Goal: Information Seeking & Learning: Learn about a topic

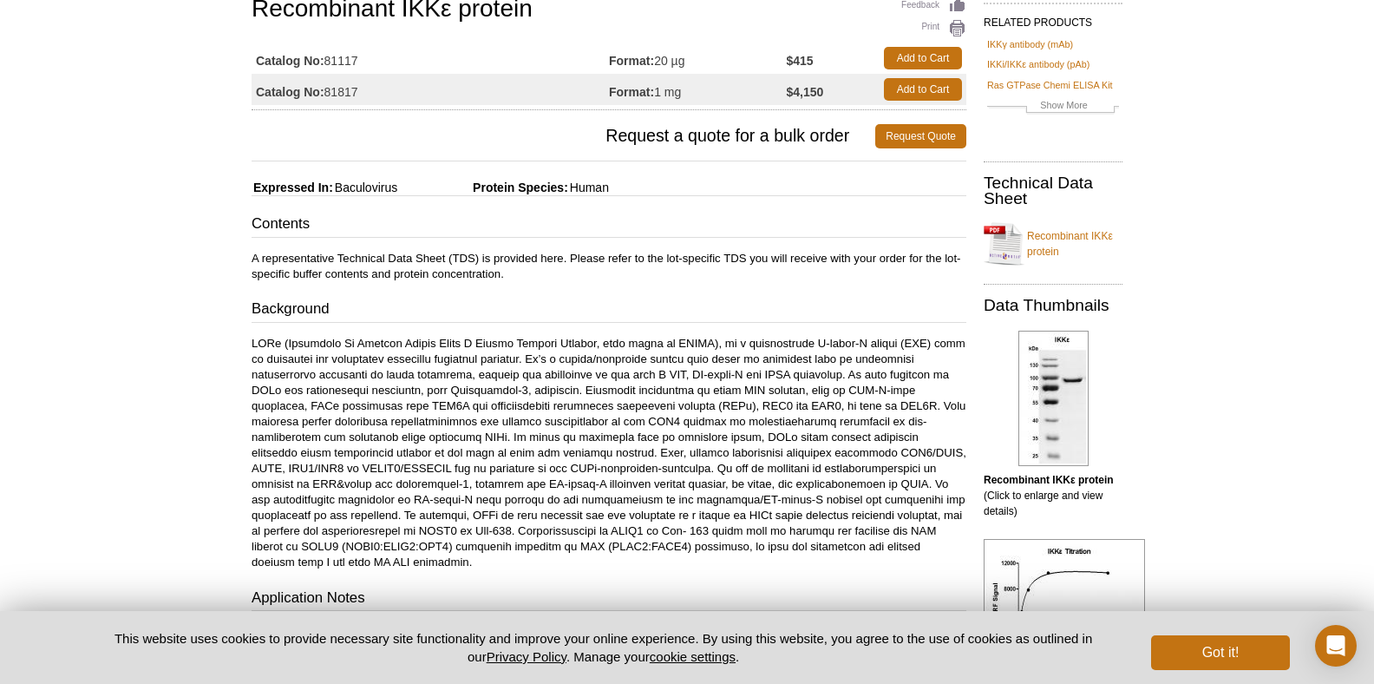
scroll to position [128, 0]
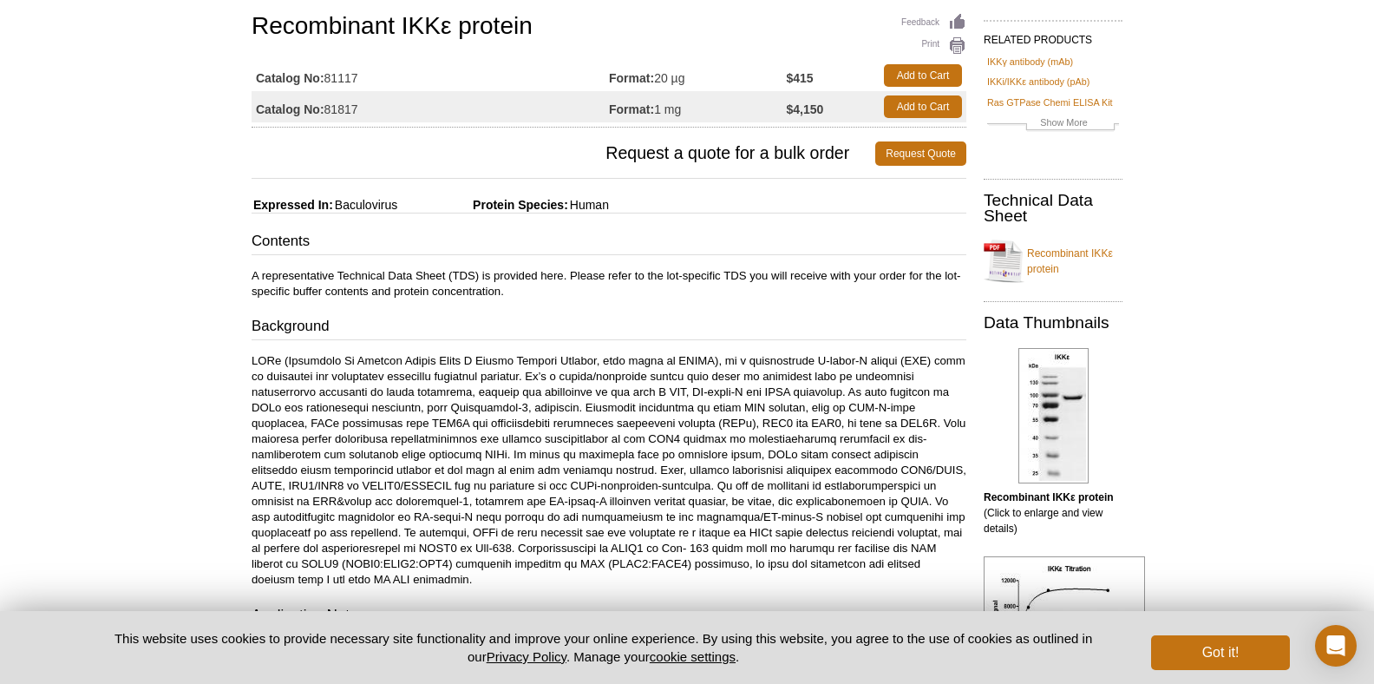
click at [1075, 249] on link "Recombinant IKKε protein" at bounding box center [1053, 261] width 139 height 52
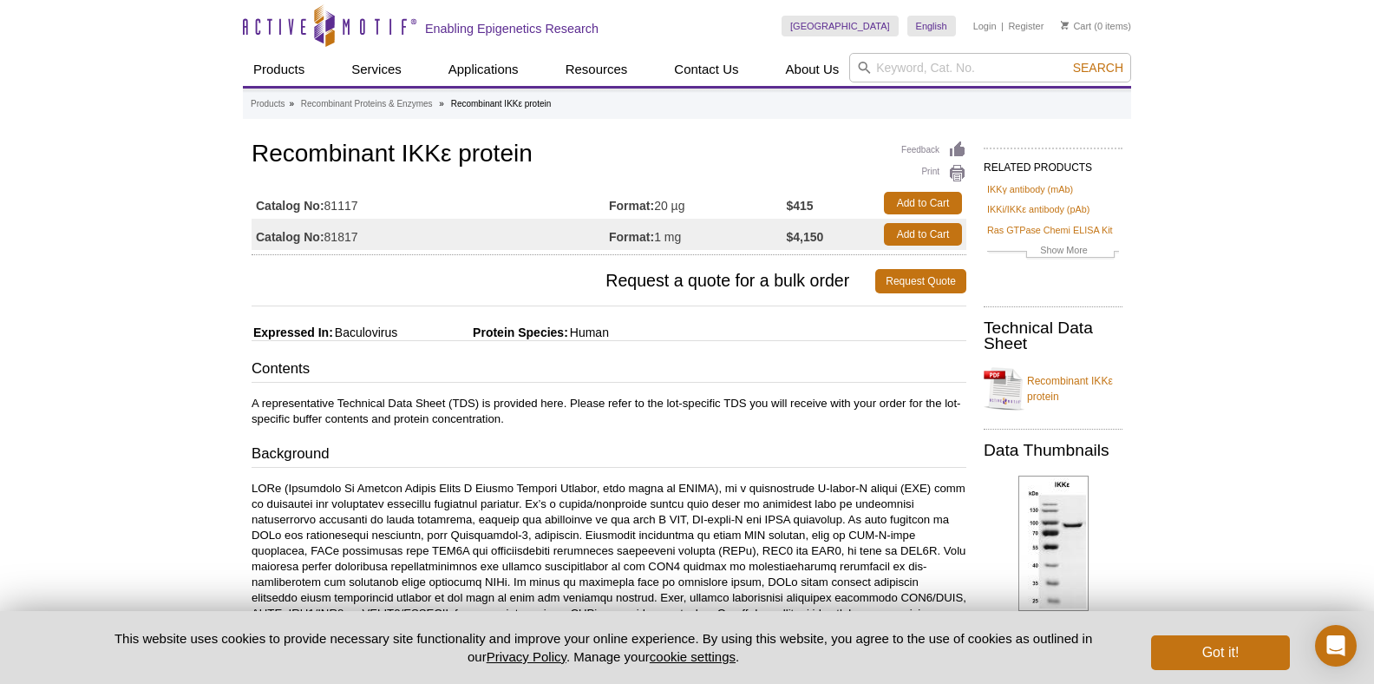
scroll to position [0, 0]
click at [745, 390] on div "Contents A representative Technical Data Sheet (TDS) is provided here. Please r…" at bounding box center [609, 660] width 715 height 605
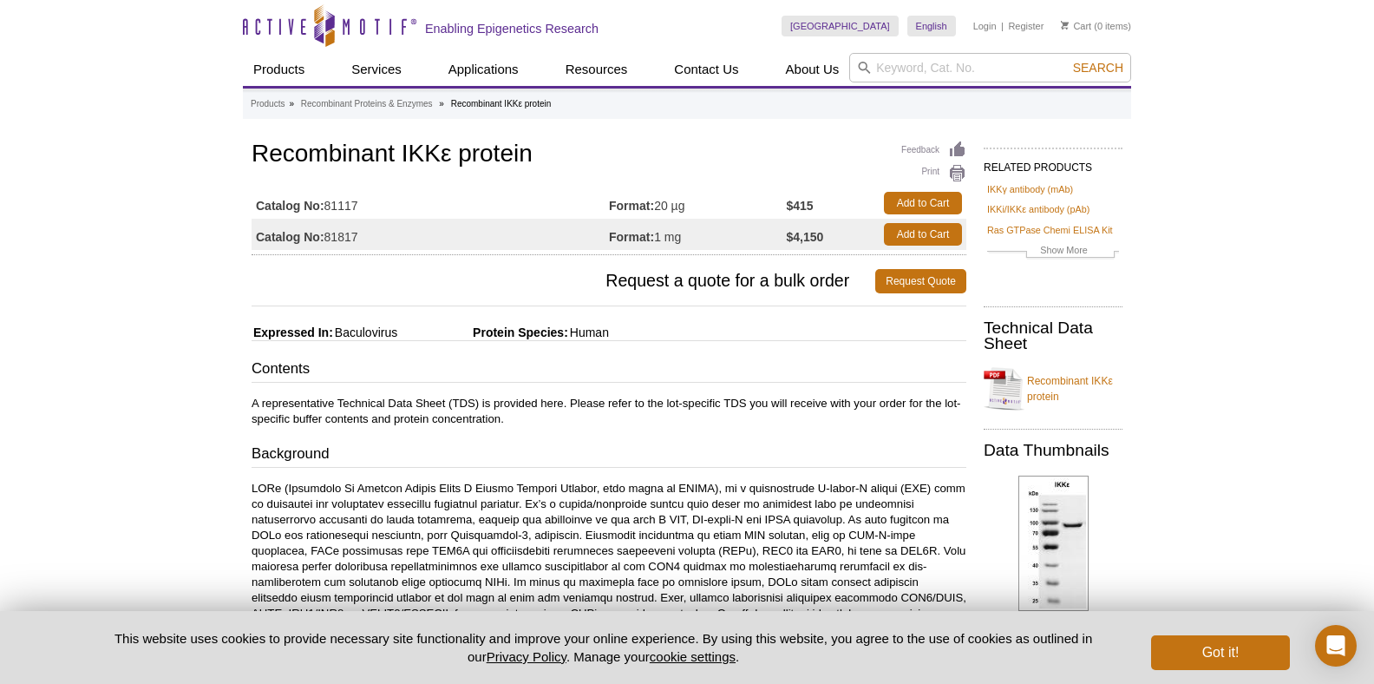
click at [823, 148] on h1 "Recombinant IKKε protein" at bounding box center [609, 156] width 715 height 30
